Goal: Task Accomplishment & Management: Complete application form

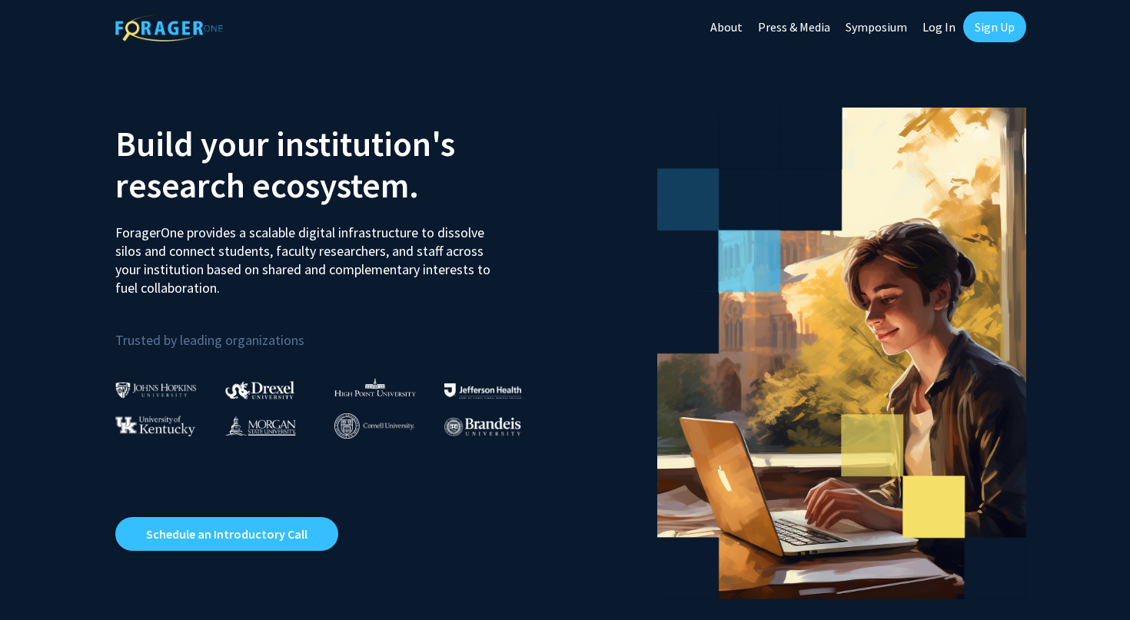
click at [942, 35] on link "Log In" at bounding box center [939, 27] width 48 height 54
select select
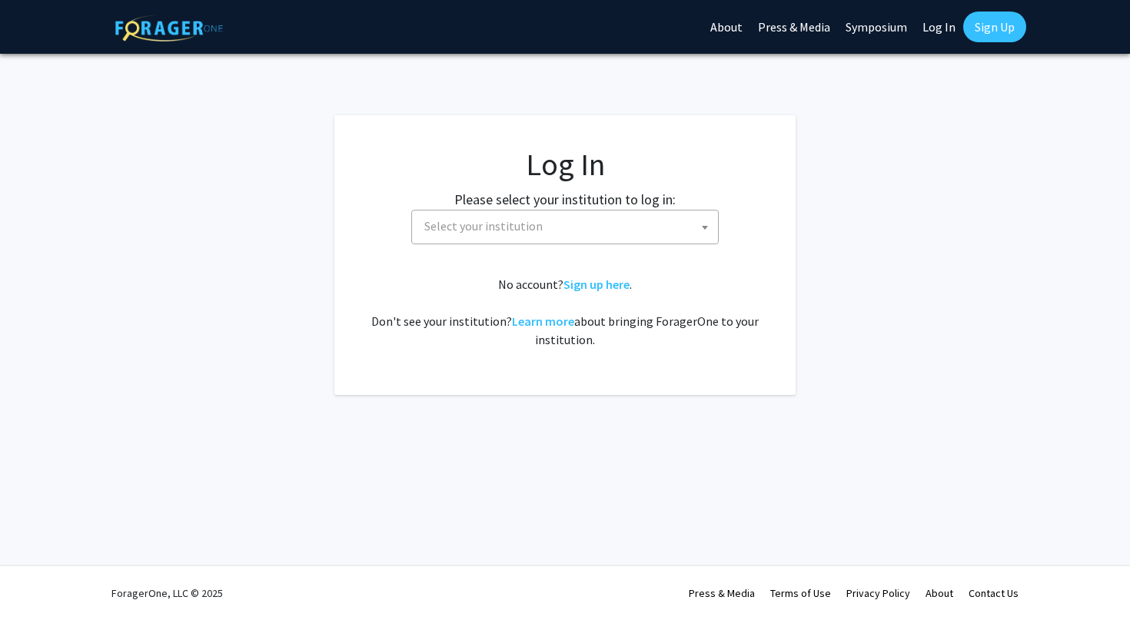
click at [609, 225] on span "Select your institution" at bounding box center [568, 227] width 300 height 32
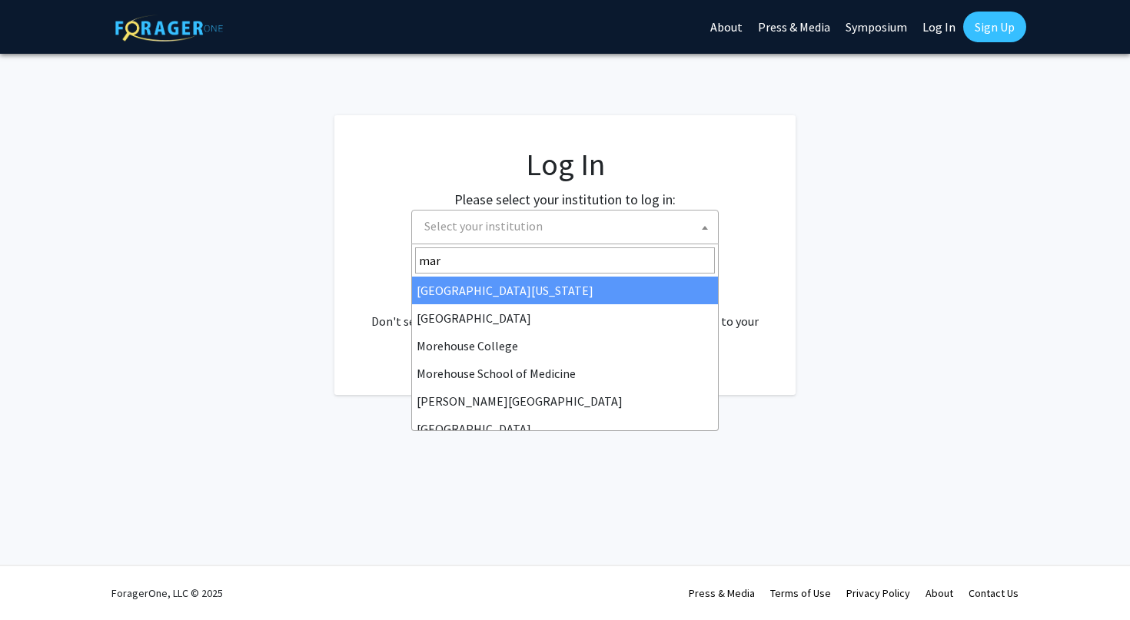
type input "[PERSON_NAME]"
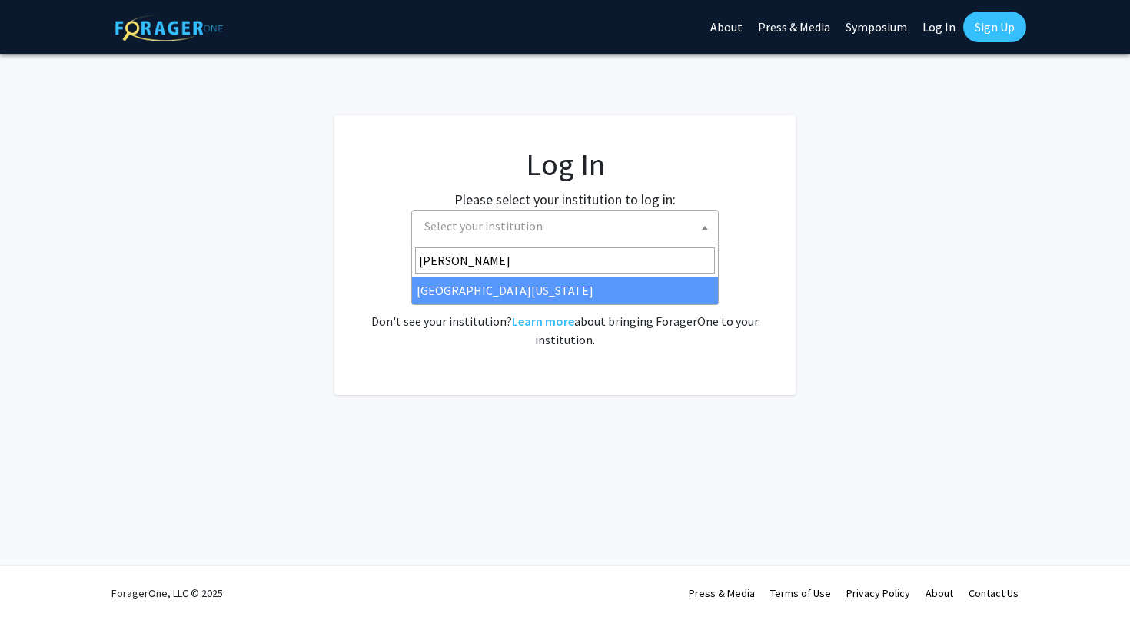
select select "31"
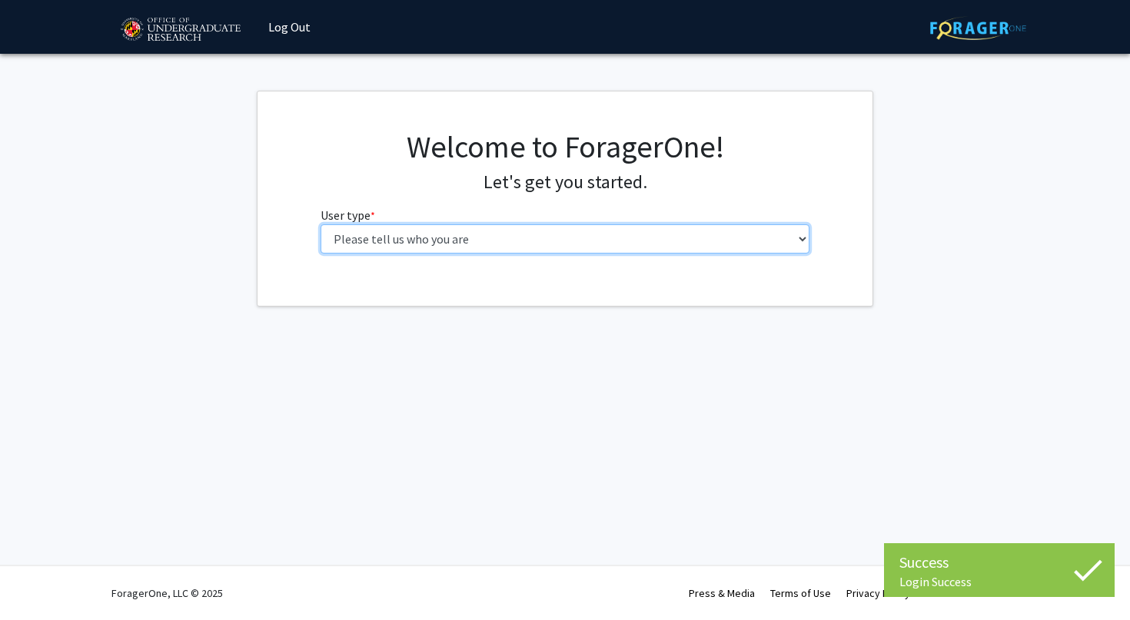
click at [321, 224] on select "Please tell us who you are Undergraduate Student Master's Student Doctoral Cand…" at bounding box center [566, 238] width 490 height 29
select select "5: faculty"
click option "Faculty" at bounding box center [0, 0] width 0 height 0
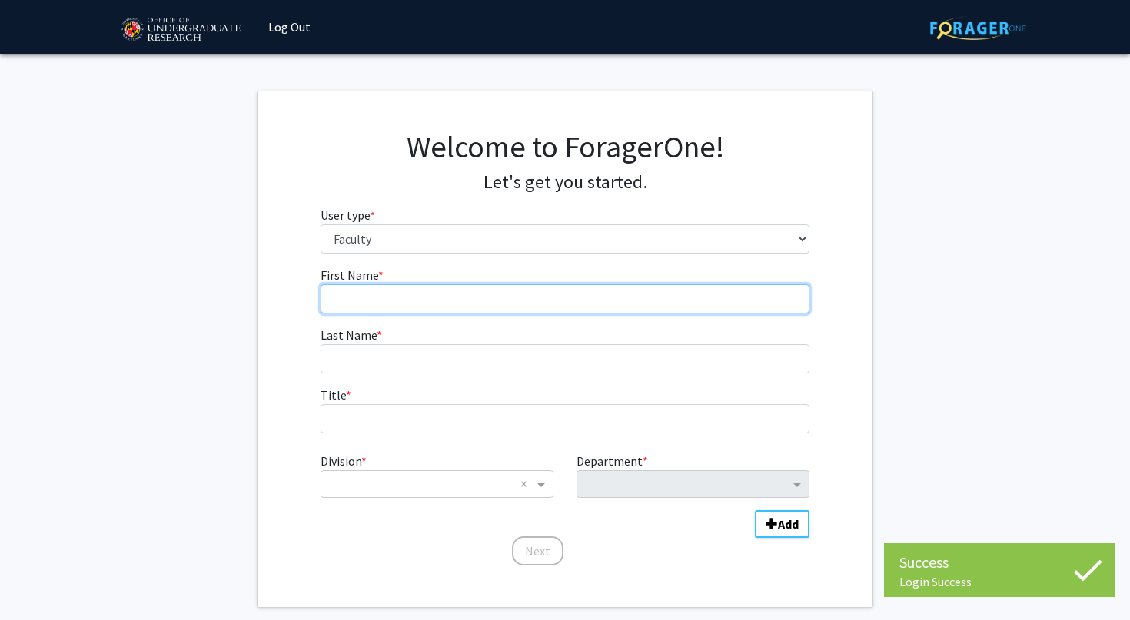
click at [573, 292] on input "First Name * required" at bounding box center [566, 298] width 490 height 29
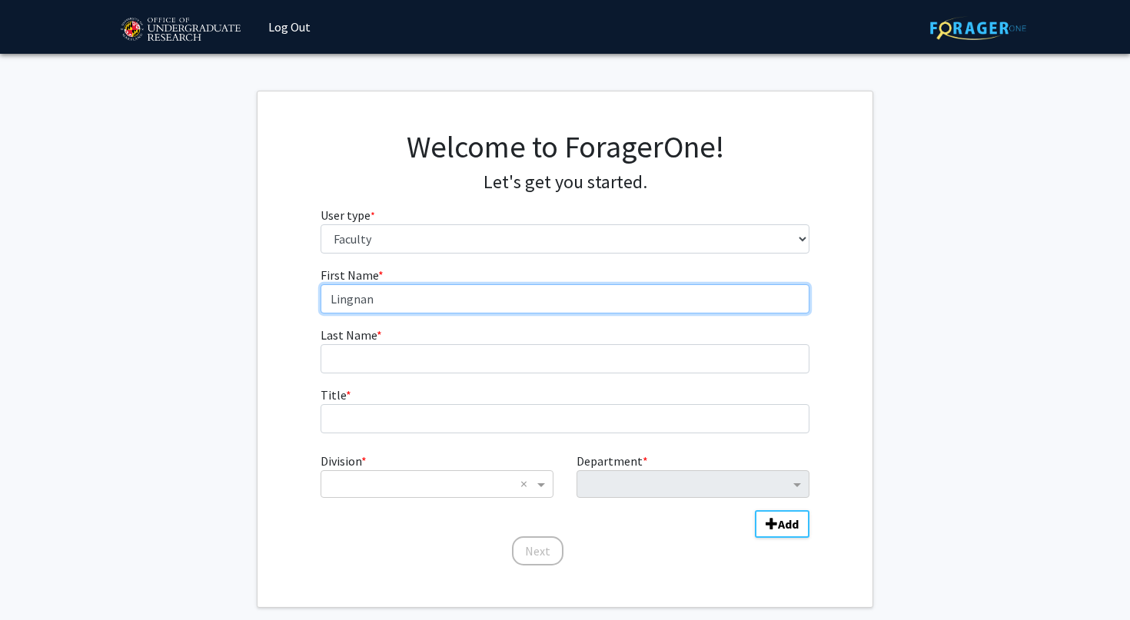
type input "Lingnan"
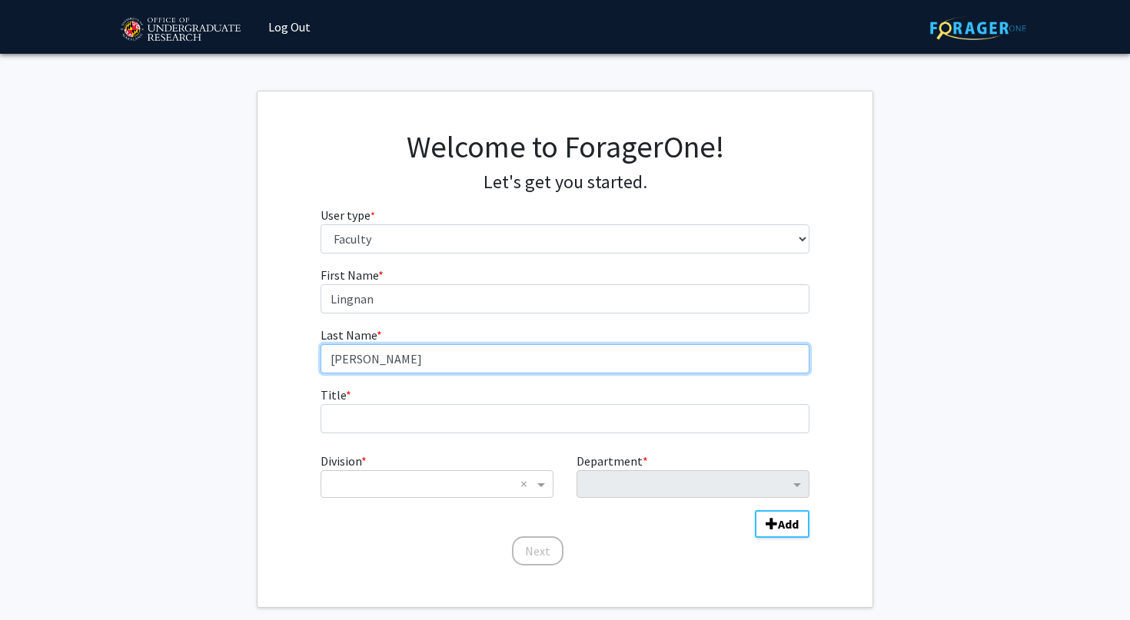
type input "Lin"
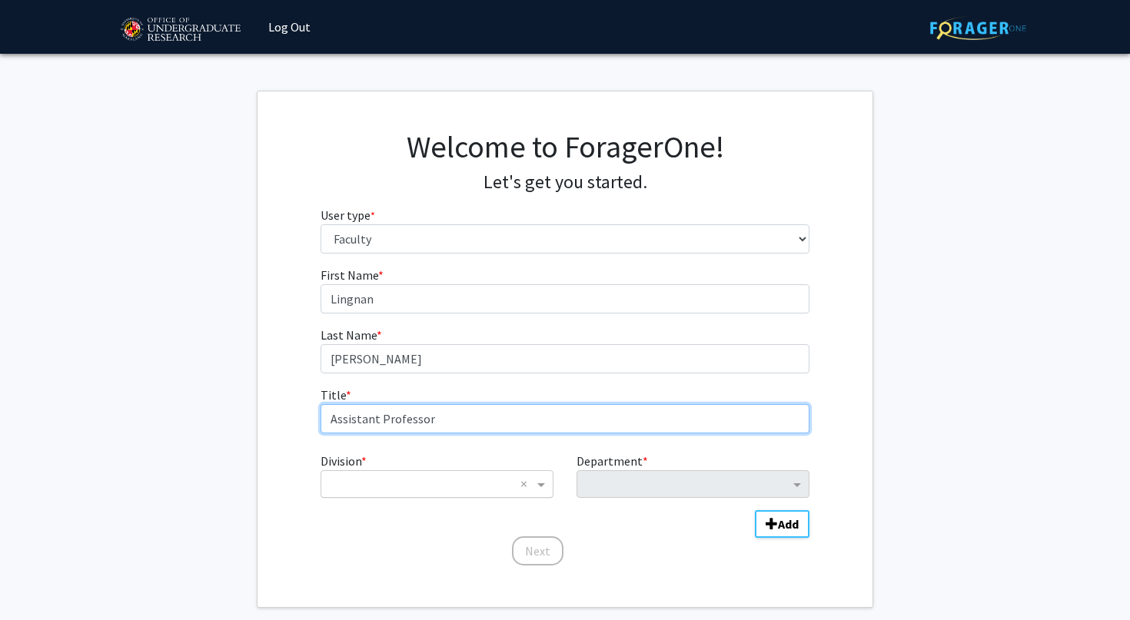
type input "Assistant Professor"
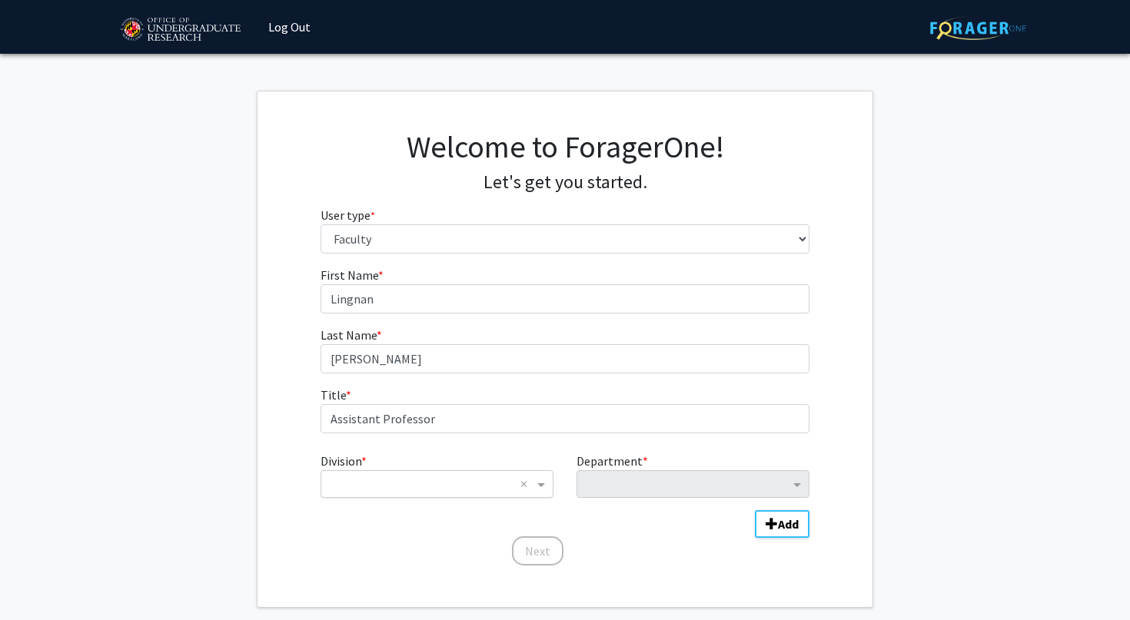
click at [499, 481] on input "Division" at bounding box center [421, 484] width 185 height 18
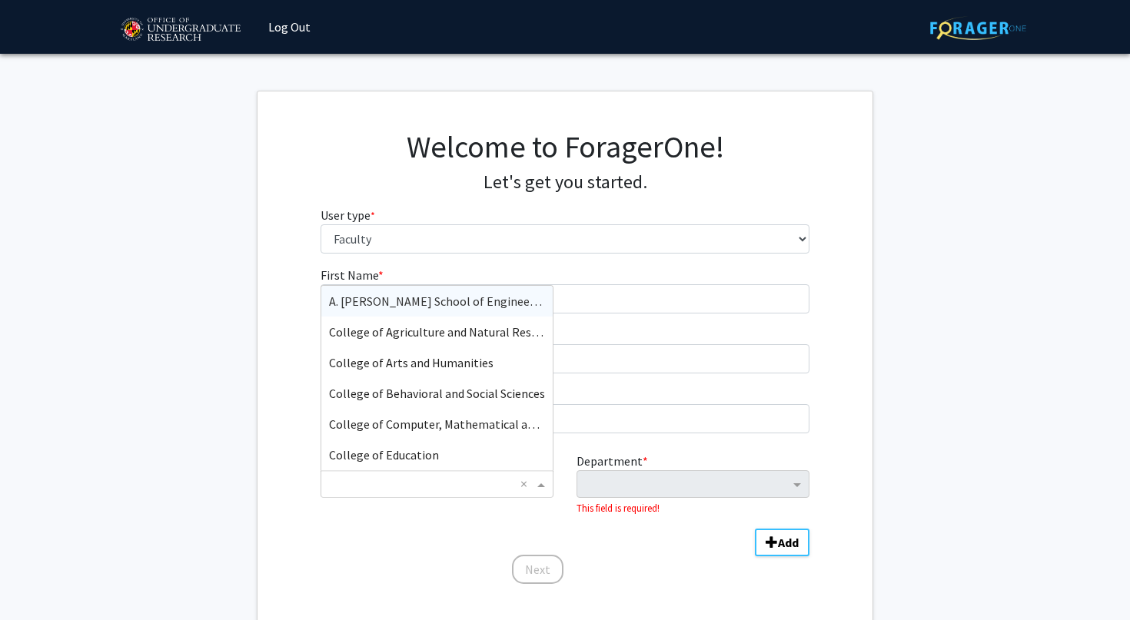
click at [484, 300] on span "A. James Clark School of Engineering" at bounding box center [440, 301] width 222 height 15
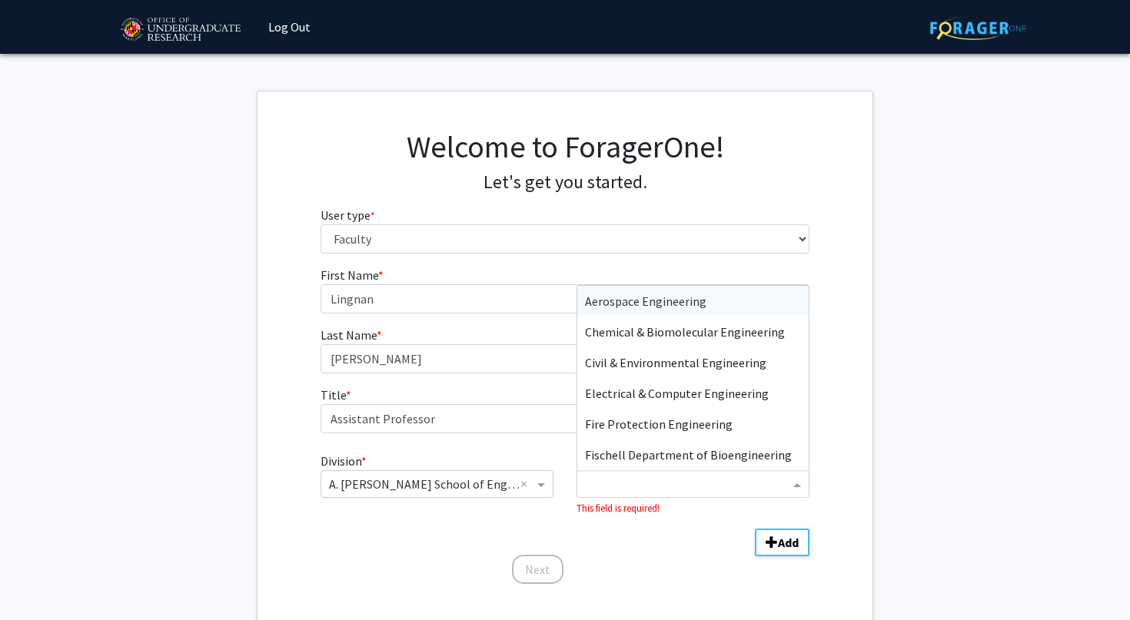
click at [674, 493] on input "Department" at bounding box center [687, 485] width 204 height 18
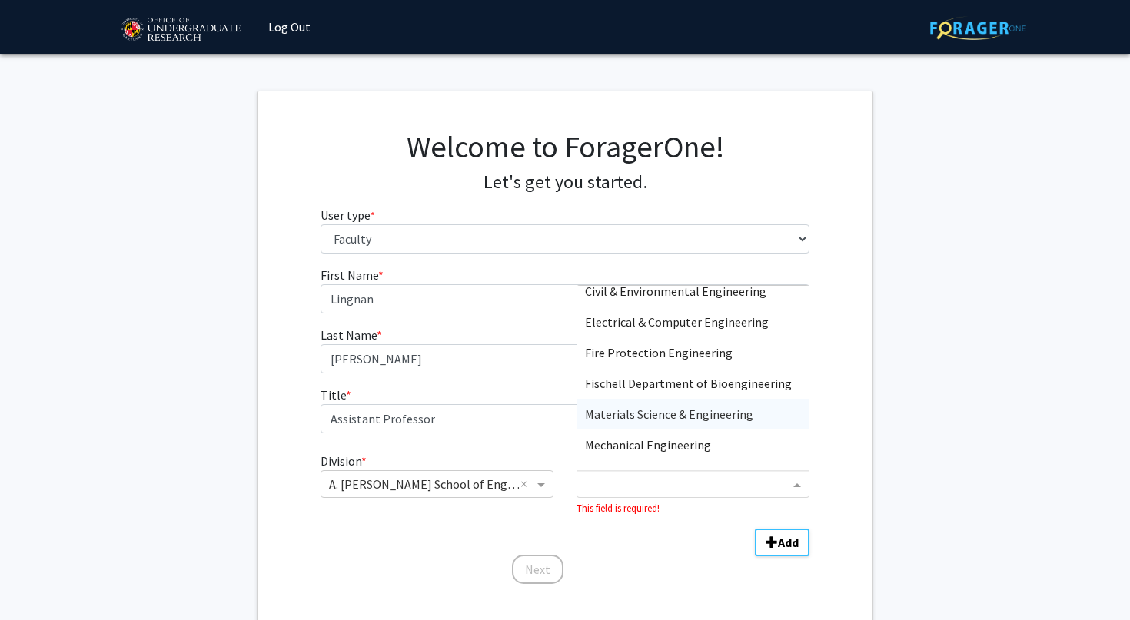
scroll to position [81, 0]
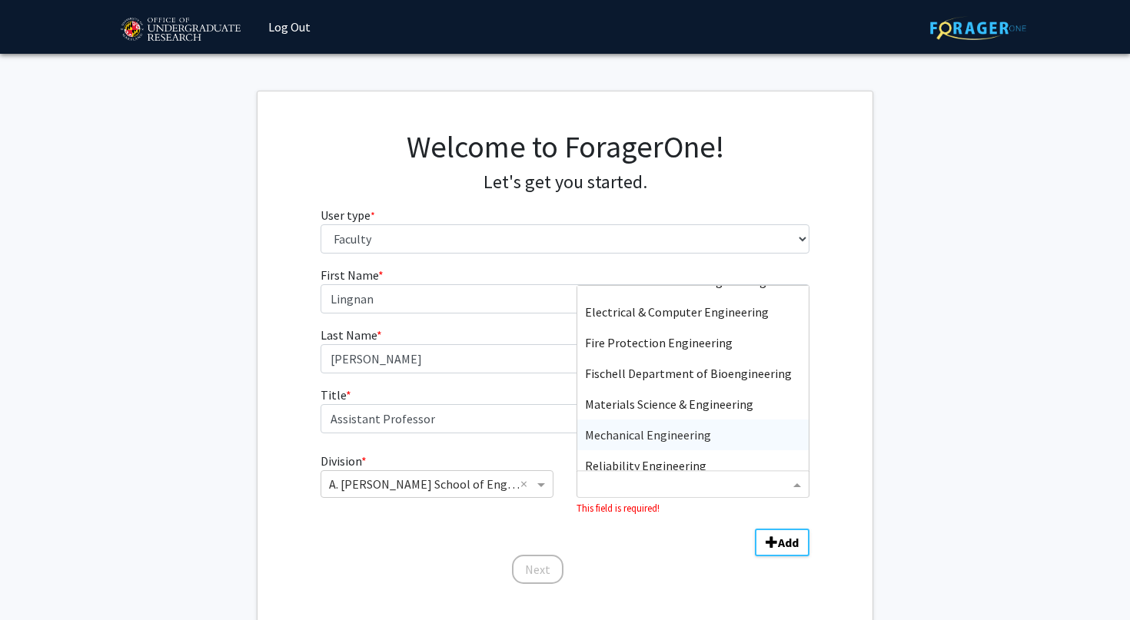
click at [676, 438] on span "Mechanical Engineering" at bounding box center [648, 434] width 126 height 15
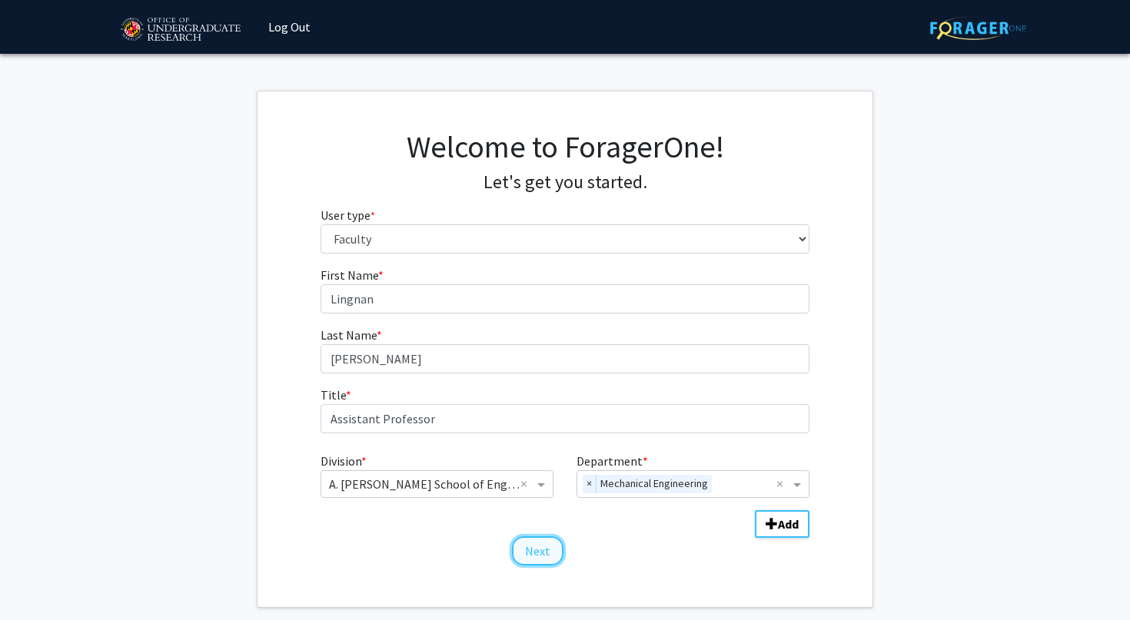
click at [548, 550] on button "Next" at bounding box center [538, 551] width 52 height 29
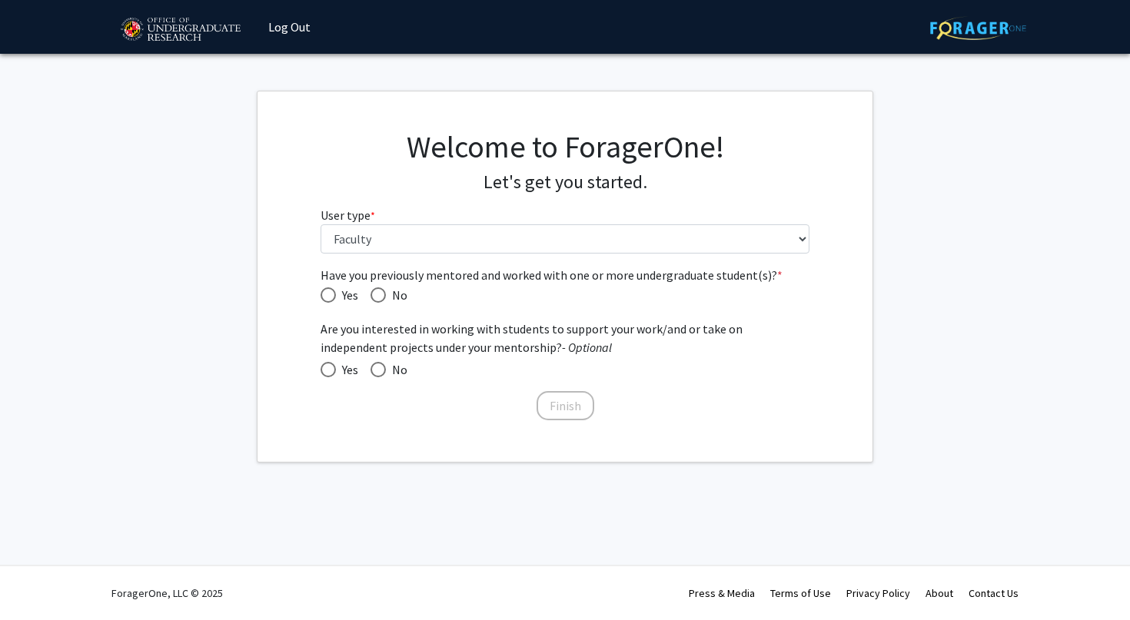
click at [337, 297] on span "Yes" at bounding box center [347, 295] width 22 height 18
click at [336, 297] on input "Yes" at bounding box center [328, 294] width 15 height 15
radio input "true"
click at [344, 374] on span "Yes" at bounding box center [347, 370] width 22 height 18
click at [336, 374] on input "Yes" at bounding box center [328, 369] width 15 height 15
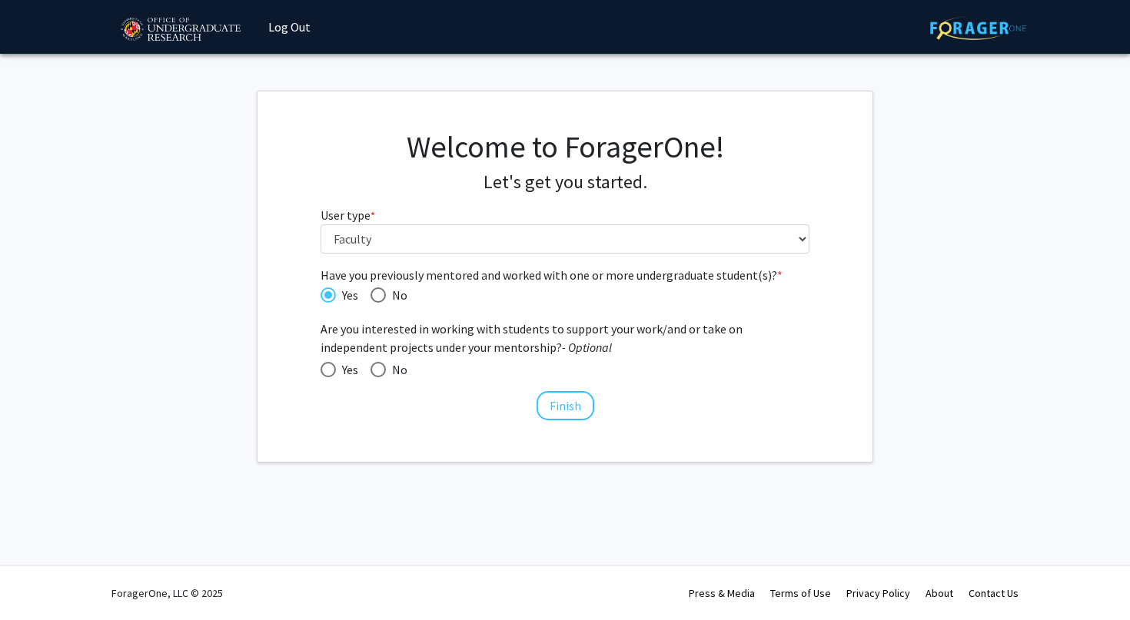
radio input "true"
click at [562, 408] on button "Finish" at bounding box center [566, 405] width 58 height 29
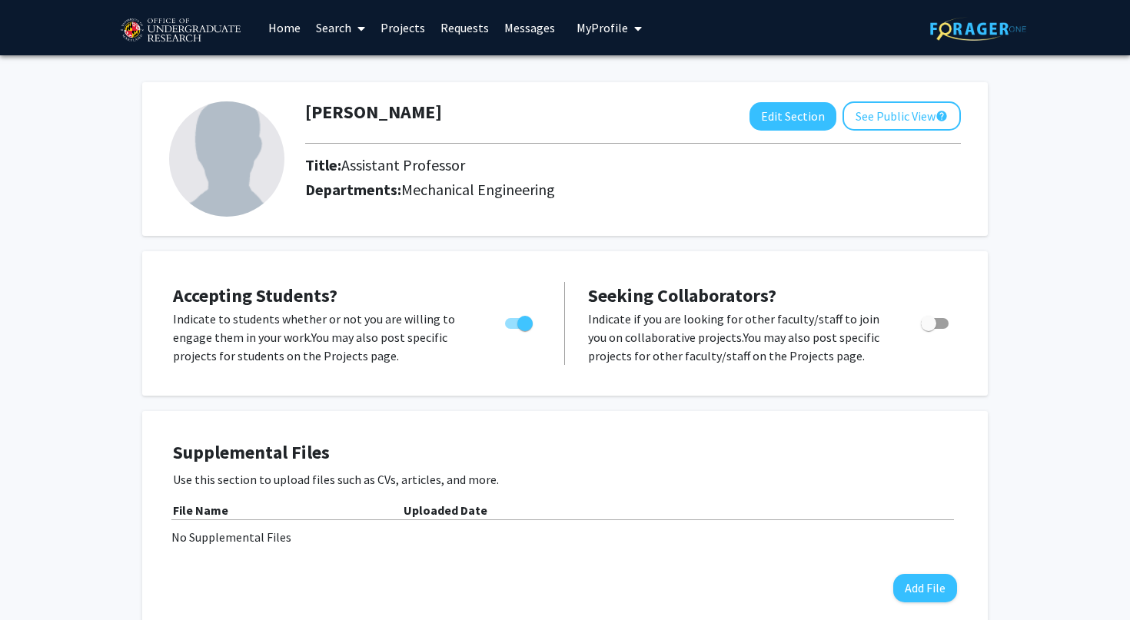
click at [327, 27] on link "Search" at bounding box center [340, 28] width 65 height 54
click at [287, 36] on link "Home" at bounding box center [285, 28] width 48 height 54
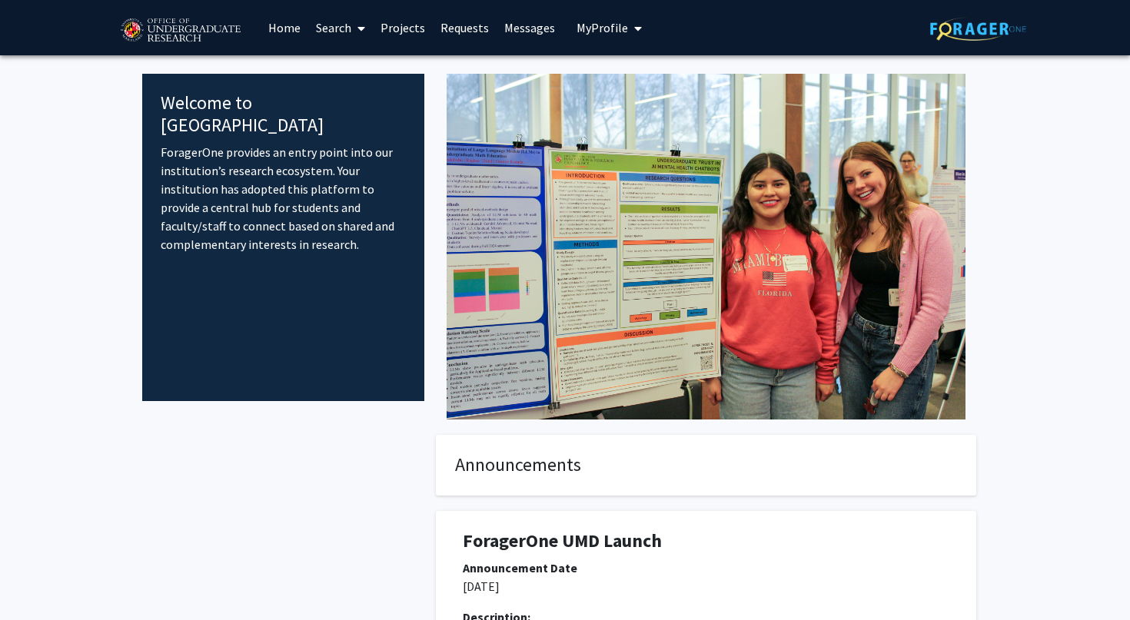
click at [334, 25] on link "Search" at bounding box center [340, 28] width 65 height 54
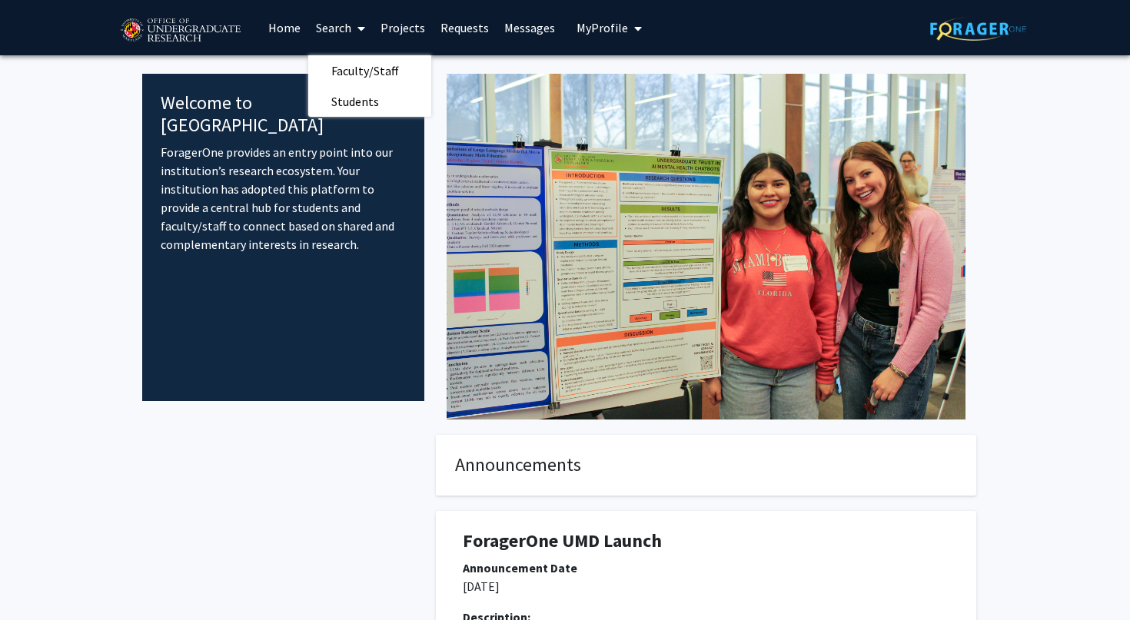
click at [407, 29] on link "Projects" at bounding box center [403, 28] width 60 height 54
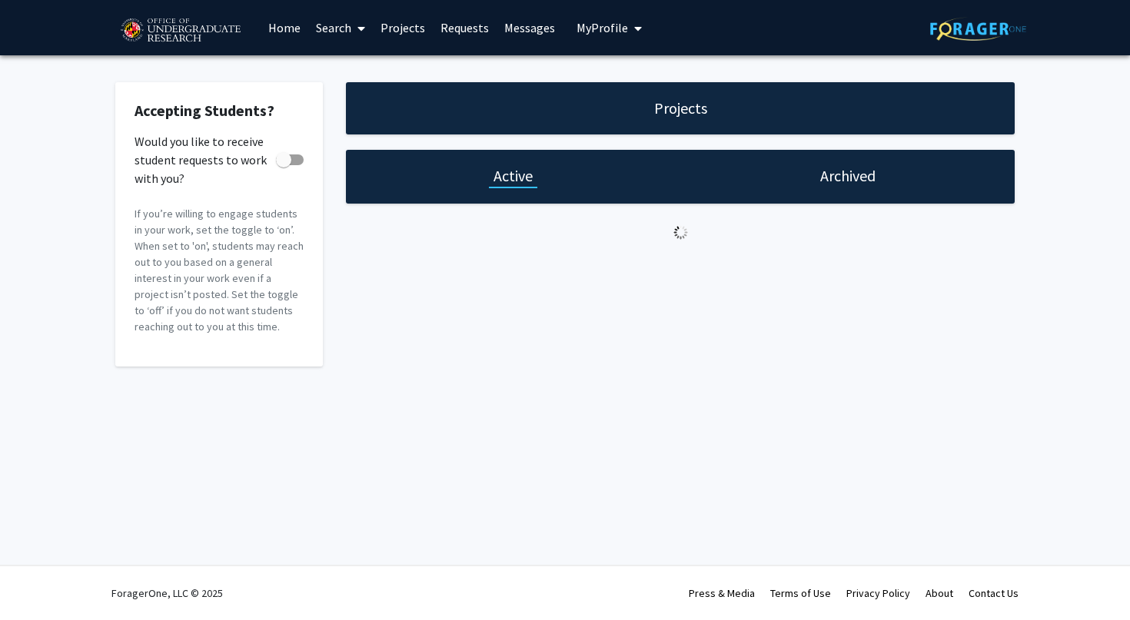
checkbox input "true"
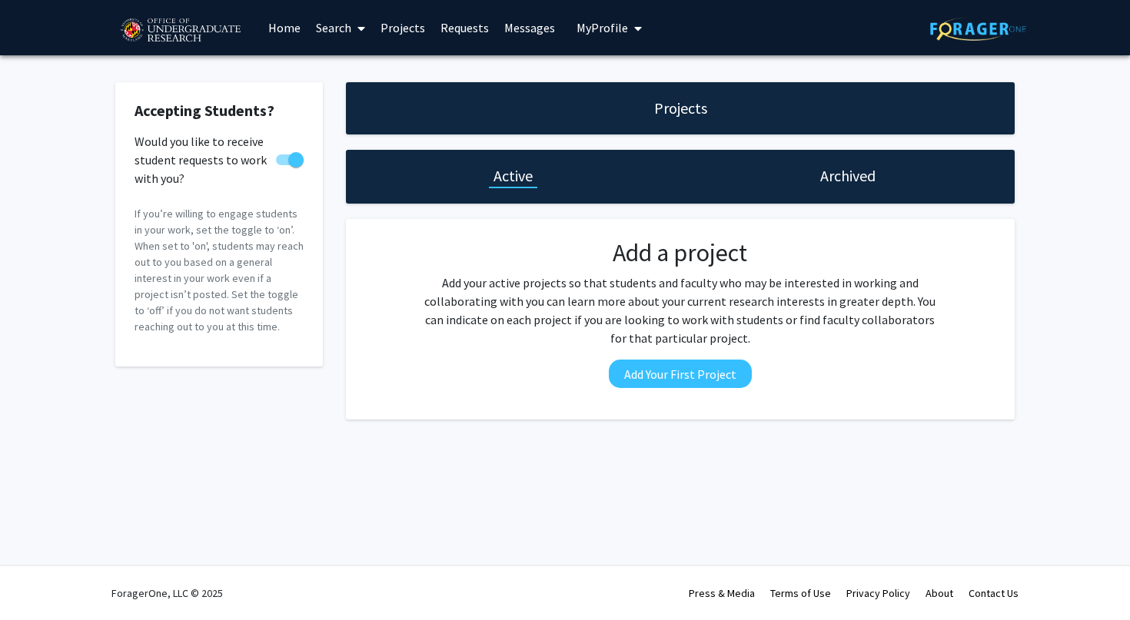
click at [464, 23] on link "Requests" at bounding box center [465, 28] width 64 height 54
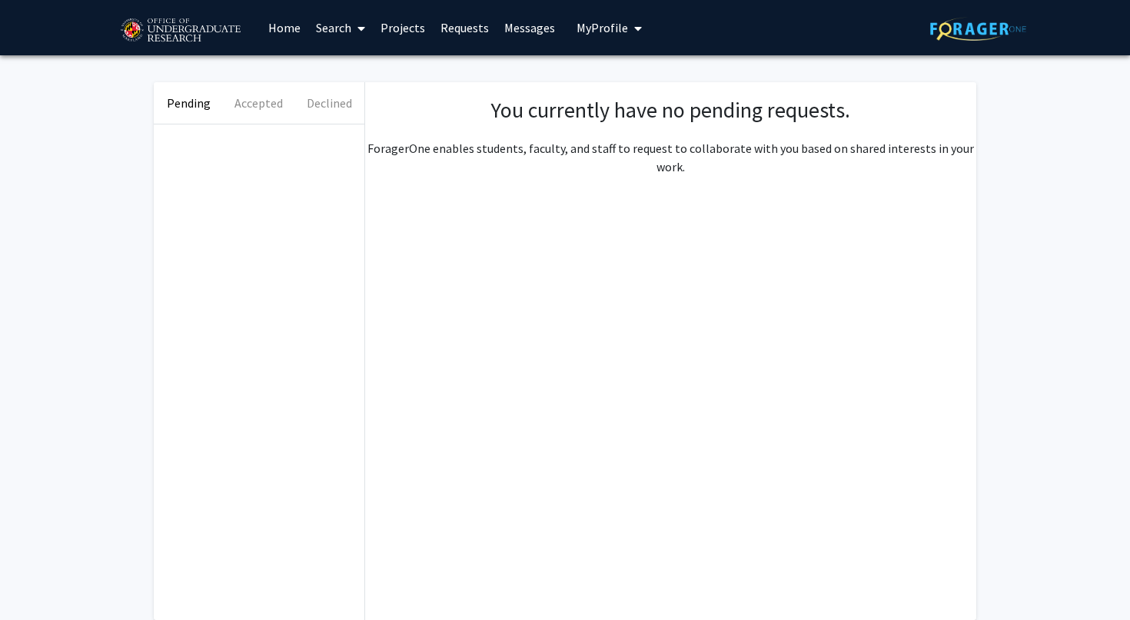
click at [518, 35] on link "Messages" at bounding box center [530, 28] width 66 height 54
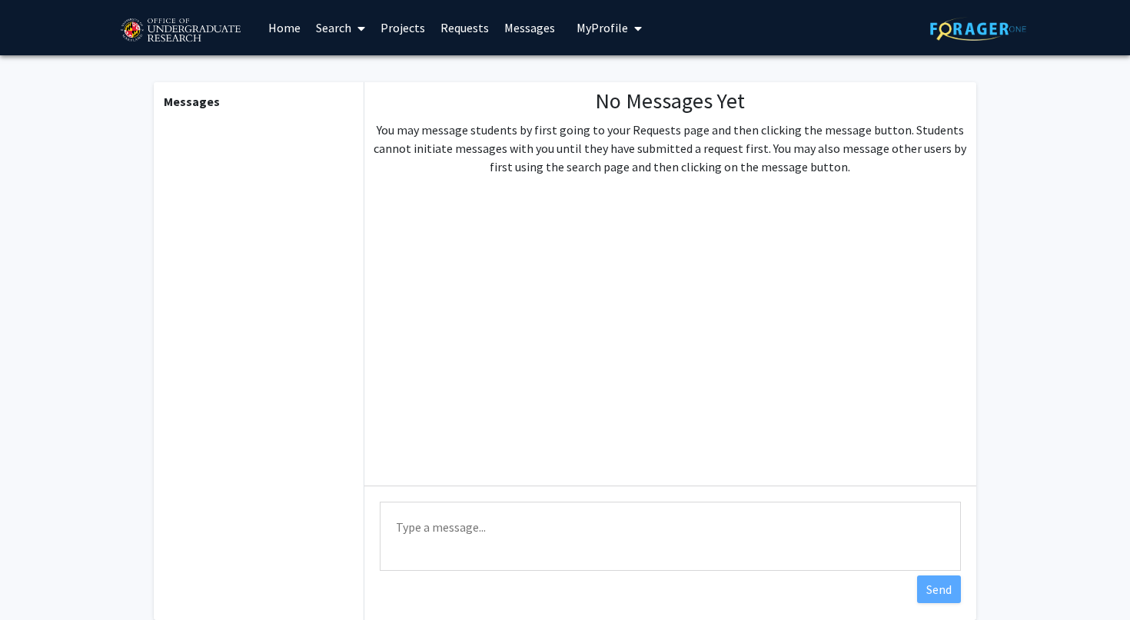
click at [341, 35] on link "Search" at bounding box center [340, 28] width 65 height 54
click at [357, 100] on span "Students" at bounding box center [355, 101] width 94 height 31
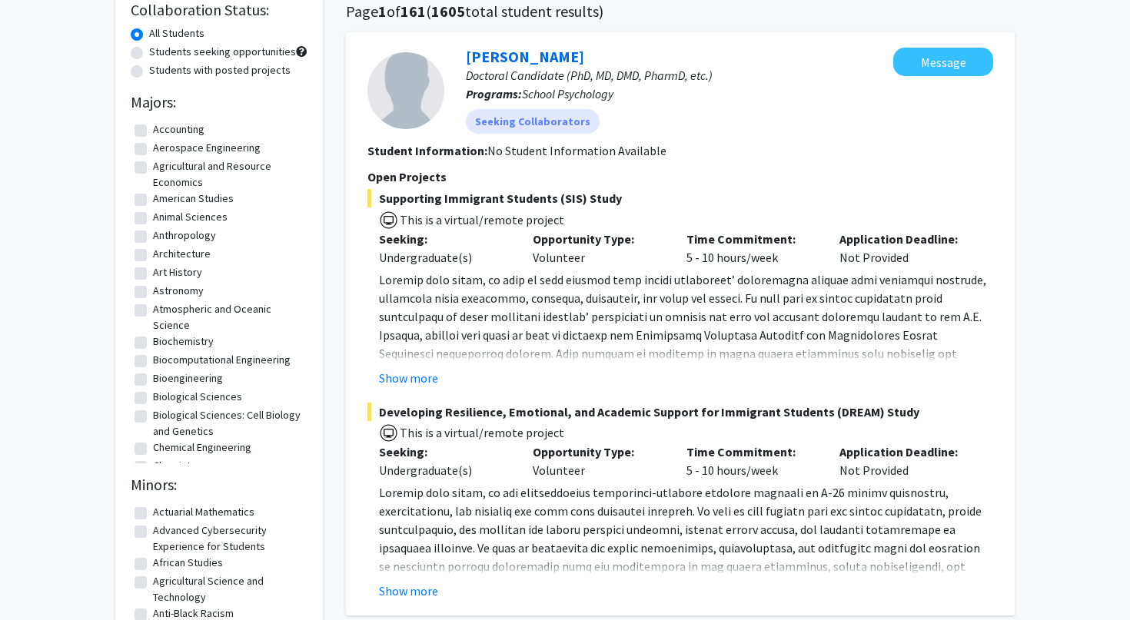
scroll to position [100, 0]
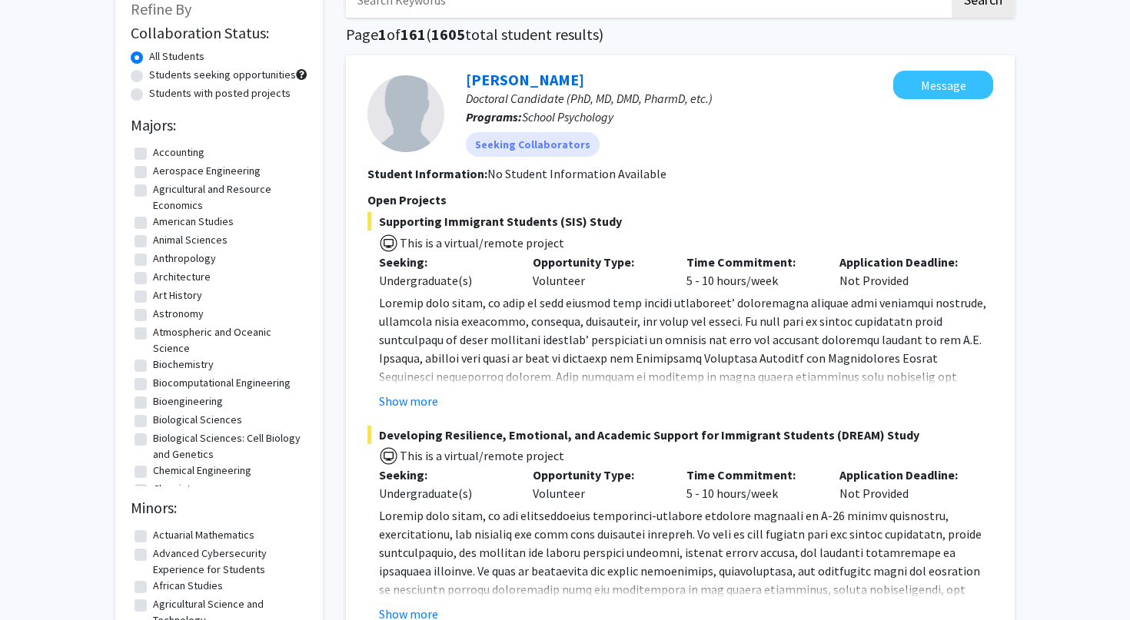
click at [149, 75] on label "Students seeking opportunities" at bounding box center [222, 75] width 147 height 16
click at [149, 75] on input "Students seeking opportunities" at bounding box center [154, 72] width 10 height 10
radio input "true"
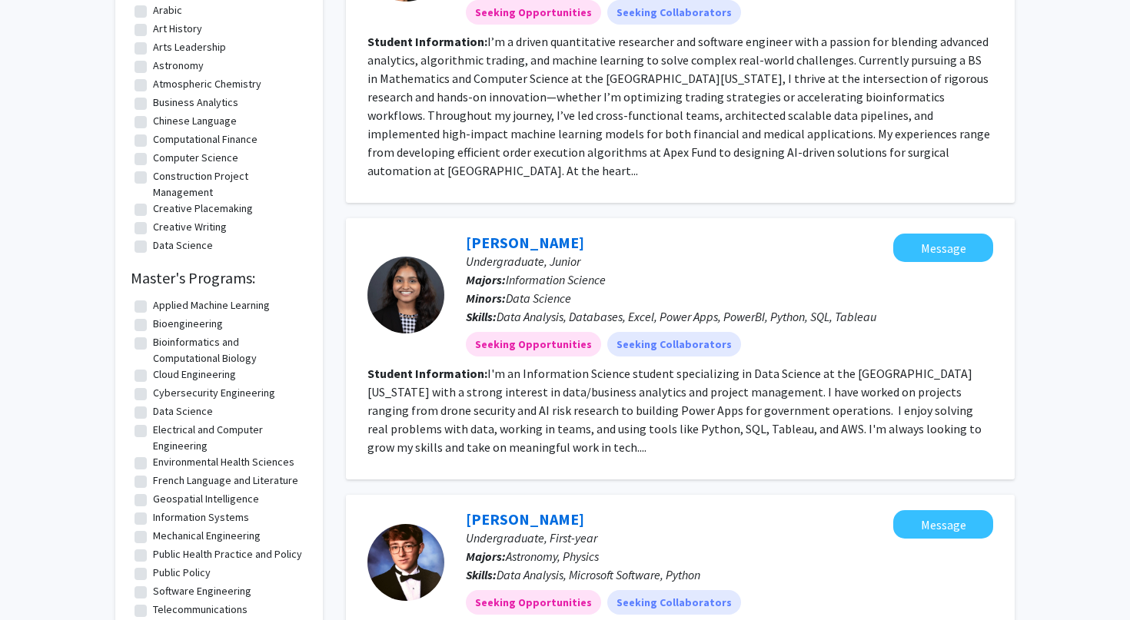
scroll to position [1044, 0]
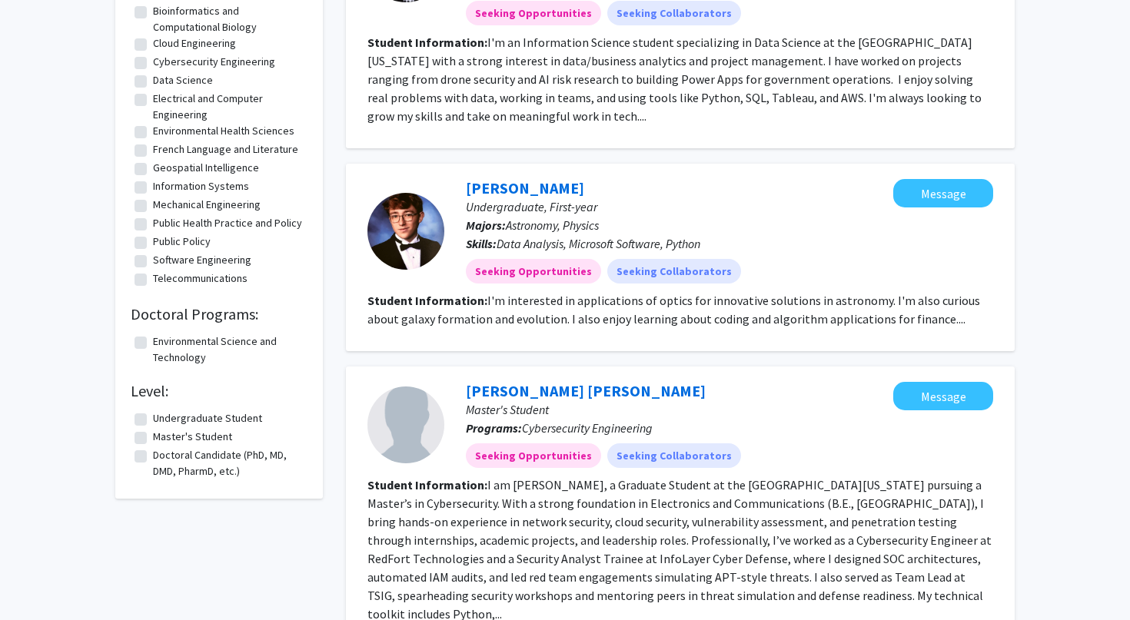
click at [143, 463] on fg-checkbox "Doctoral Candidate (PhD, MD, DMD, PharmD, etc.) Doctoral Candidate (PhD, MD, DM…" at bounding box center [219, 463] width 169 height 32
click at [131, 453] on fg-checkbox-list "Undergraduate Student Undergraduate Student Master's Student Master's Student D…" at bounding box center [219, 445] width 177 height 77
click at [153, 456] on label "Doctoral Candidate (PhD, MD, DMD, PharmD, etc.)" at bounding box center [228, 463] width 151 height 32
click at [153, 456] on input "Doctoral Candidate (PhD, MD, DMD, PharmD, etc.)" at bounding box center [158, 452] width 10 height 10
checkbox input "true"
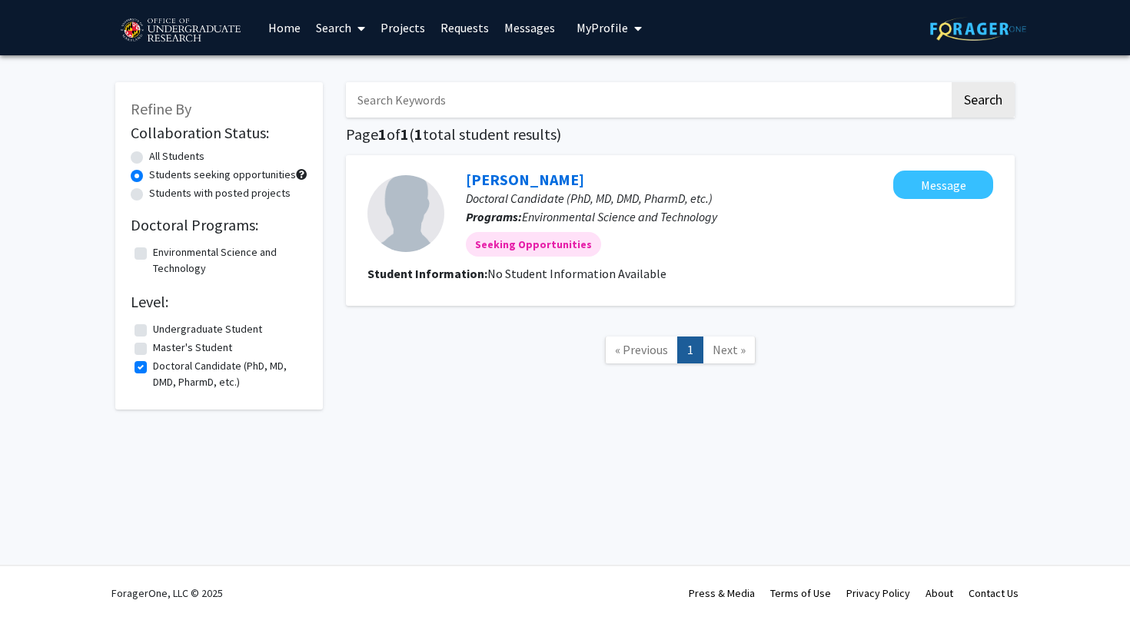
click at [141, 374] on fg-checkbox "Doctoral Candidate (PhD, MD, DMD, PharmD, etc.) Doctoral Candidate (PhD, MD, DM…" at bounding box center [219, 374] width 169 height 32
click at [153, 355] on label "Master's Student" at bounding box center [192, 348] width 79 height 16
click at [153, 350] on input "Master's Student" at bounding box center [158, 345] width 10 height 10
checkbox input "true"
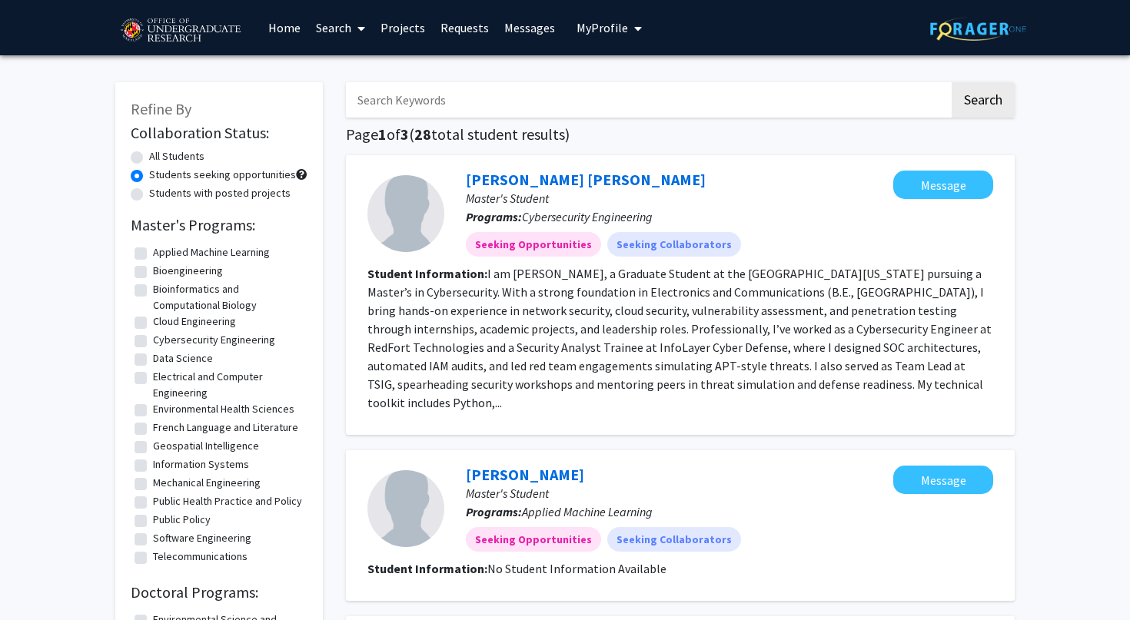
click at [153, 373] on label "Electrical and Computer Engineering" at bounding box center [228, 385] width 151 height 32
click at [153, 373] on input "Electrical and Computer Engineering" at bounding box center [158, 374] width 10 height 10
checkbox input "true"
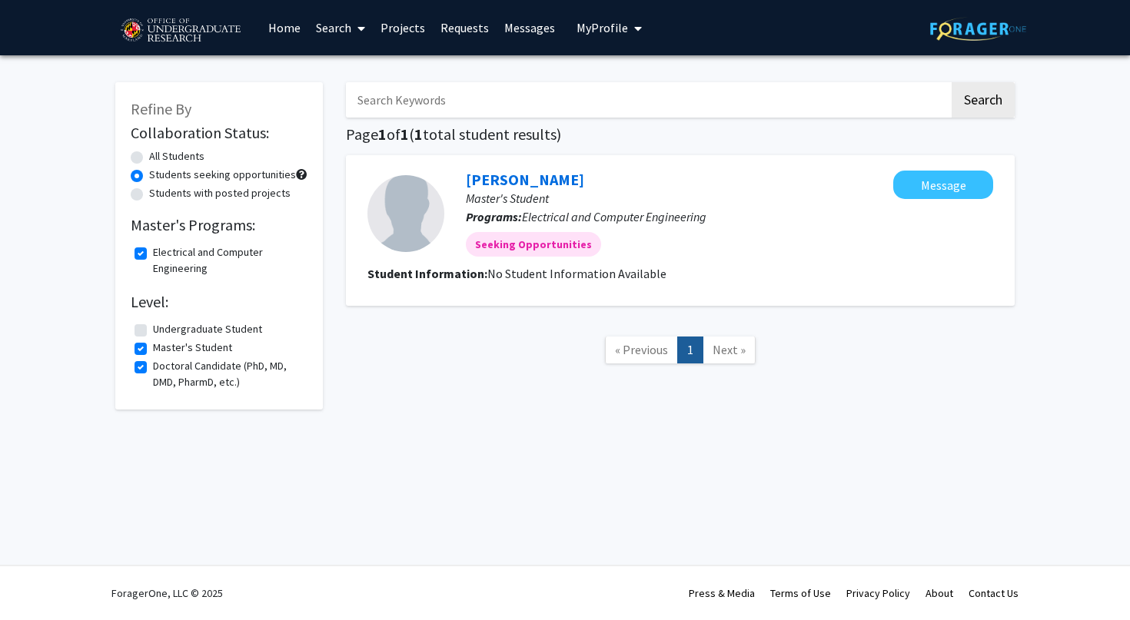
click at [153, 368] on label "Doctoral Candidate (PhD, MD, DMD, PharmD, etc.)" at bounding box center [228, 374] width 151 height 32
click at [153, 368] on input "Doctoral Candidate (PhD, MD, DMD, PharmD, etc.)" at bounding box center [158, 363] width 10 height 10
checkbox input "false"
click at [192, 345] on label "Master's Student" at bounding box center [192, 348] width 79 height 16
click at [163, 345] on input "Master's Student" at bounding box center [158, 345] width 10 height 10
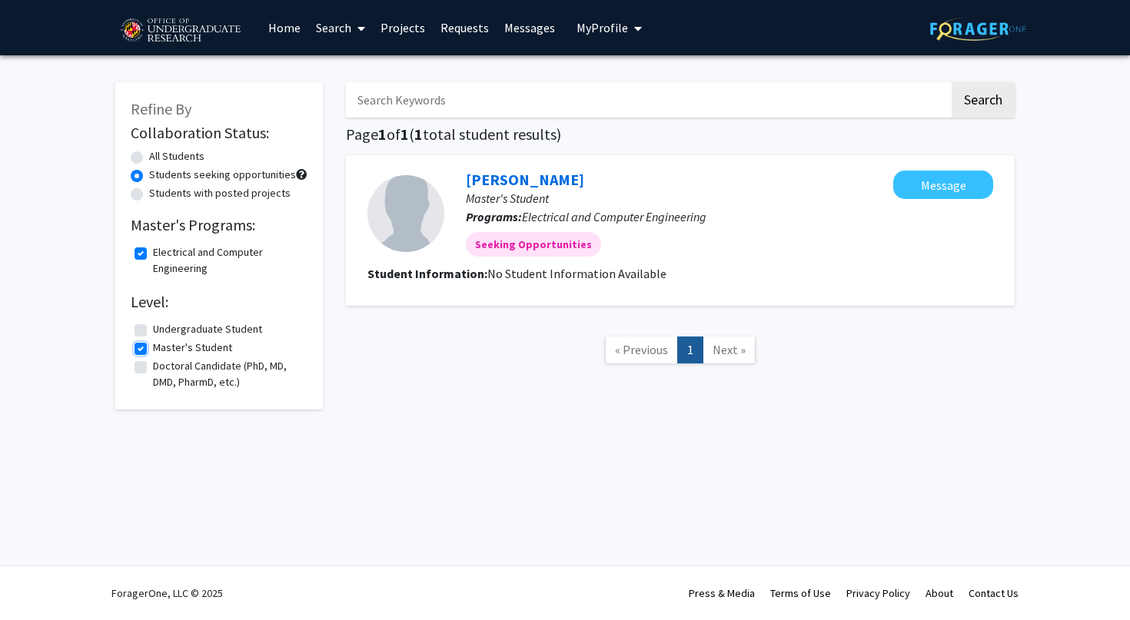
checkbox input "false"
click at [153, 332] on label "Undergraduate Student" at bounding box center [207, 329] width 109 height 16
click at [153, 331] on input "Undergraduate Student" at bounding box center [158, 326] width 10 height 10
checkbox input "true"
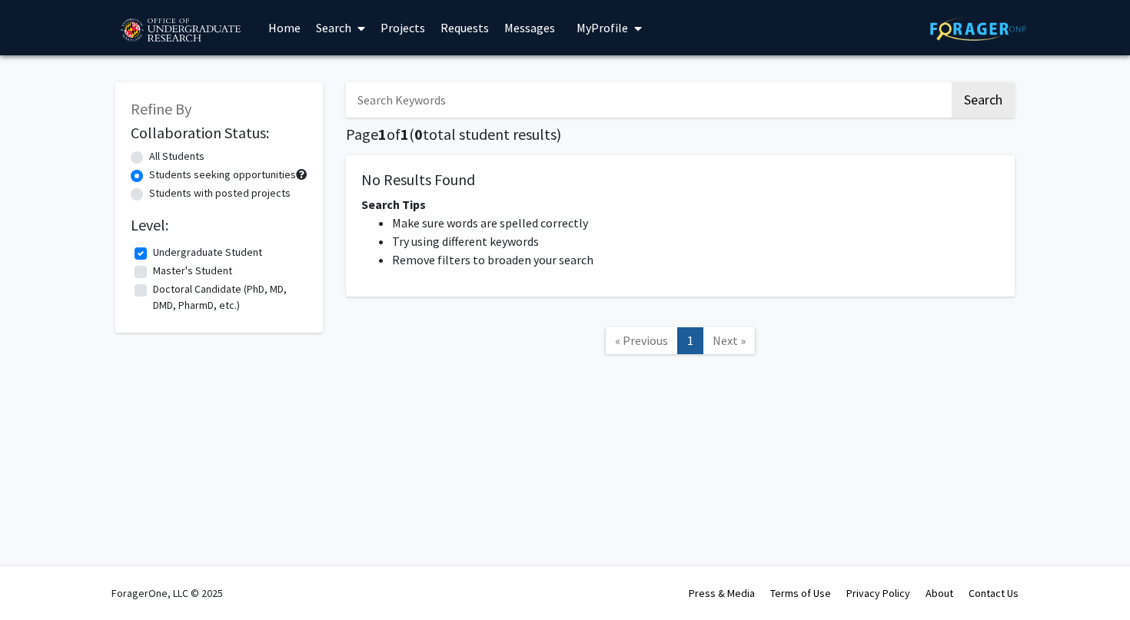
click at [139, 164] on div "All Students" at bounding box center [219, 157] width 177 height 18
click at [153, 272] on label "Master's Student" at bounding box center [192, 271] width 79 height 16
click at [153, 272] on input "Master's Student" at bounding box center [158, 268] width 10 height 10
checkbox input "true"
